Goal: Navigation & Orientation: Go to known website

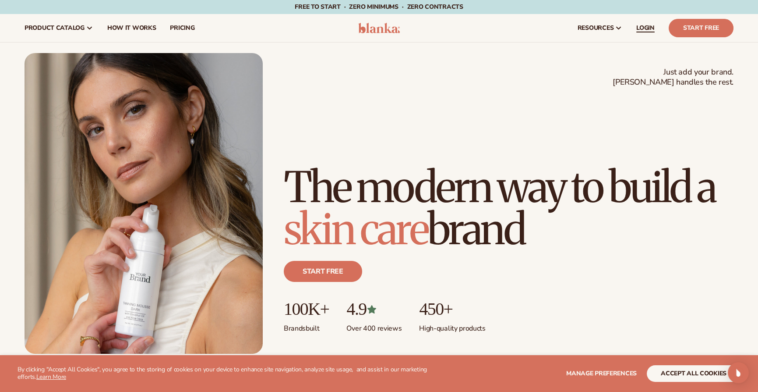
click at [643, 27] on span "LOGIN" at bounding box center [646, 28] width 18 height 7
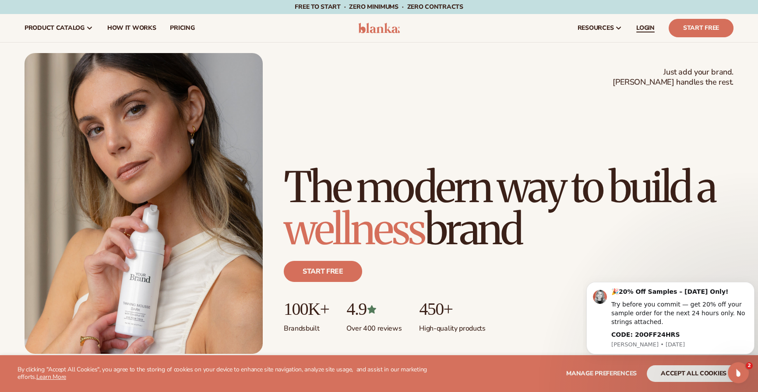
click at [639, 28] on span "LOGIN" at bounding box center [646, 28] width 18 height 7
